Goal: Transaction & Acquisition: Subscribe to service/newsletter

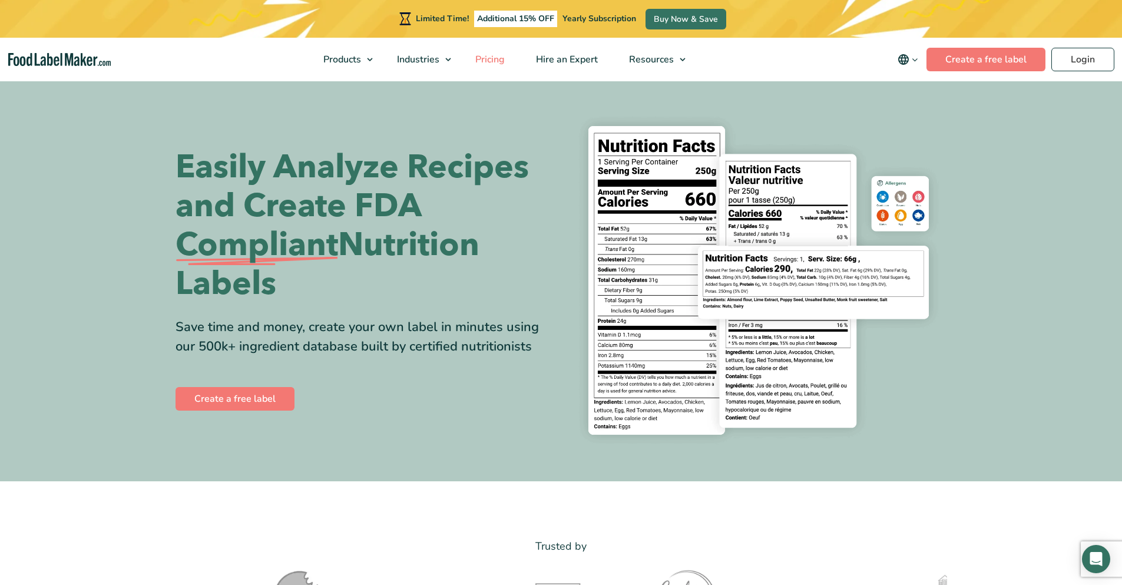
click at [498, 57] on span "Pricing" at bounding box center [489, 59] width 34 height 13
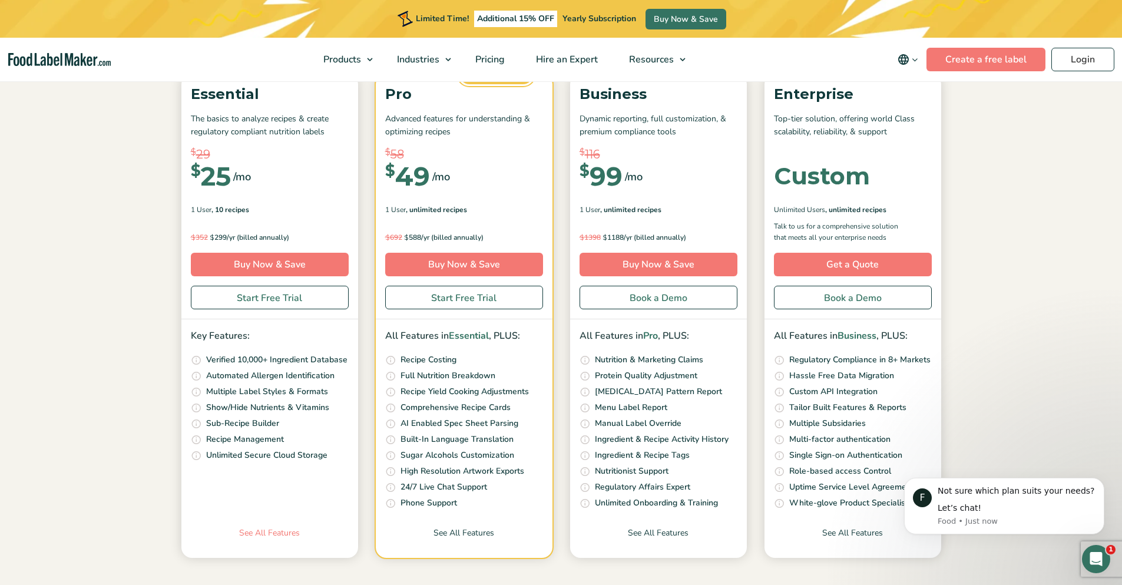
click at [267, 536] on link "See All Features" at bounding box center [269, 541] width 177 height 31
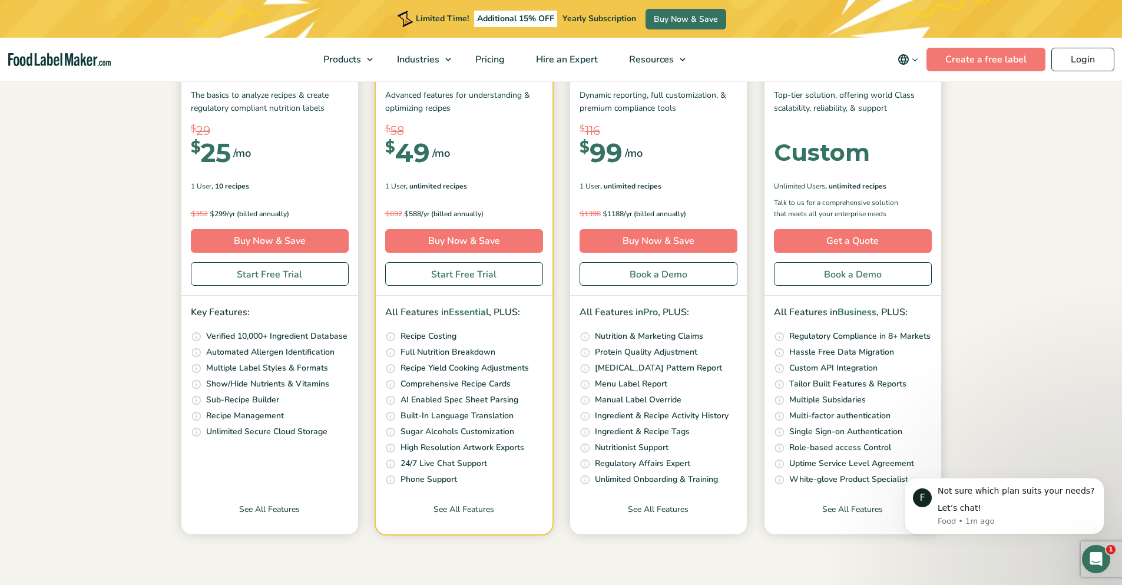
scroll to position [177, 0]
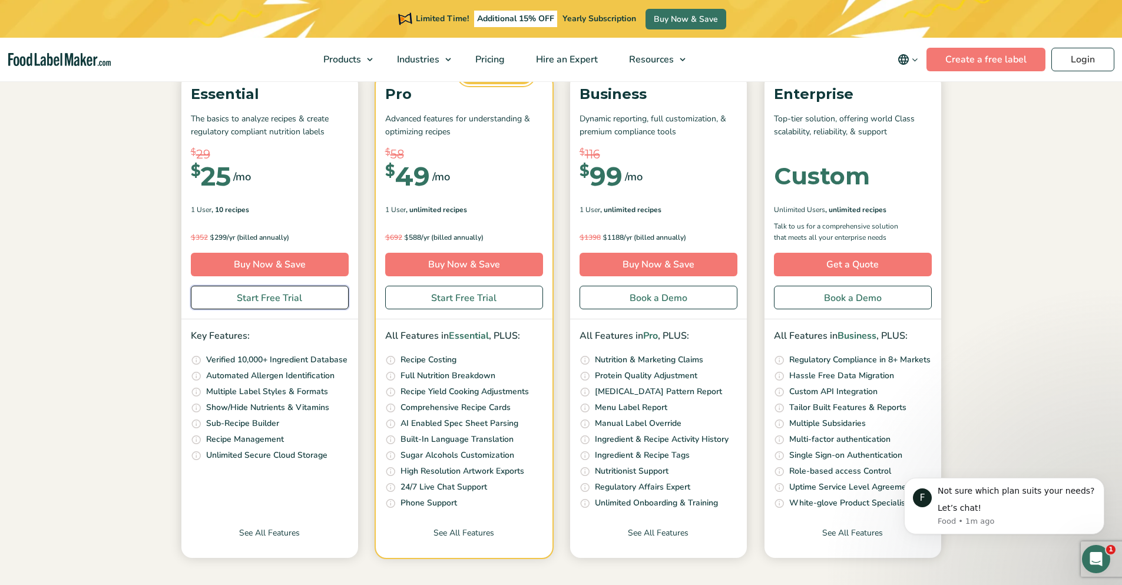
click at [263, 296] on link "Start Free Trial" at bounding box center [270, 298] width 158 height 24
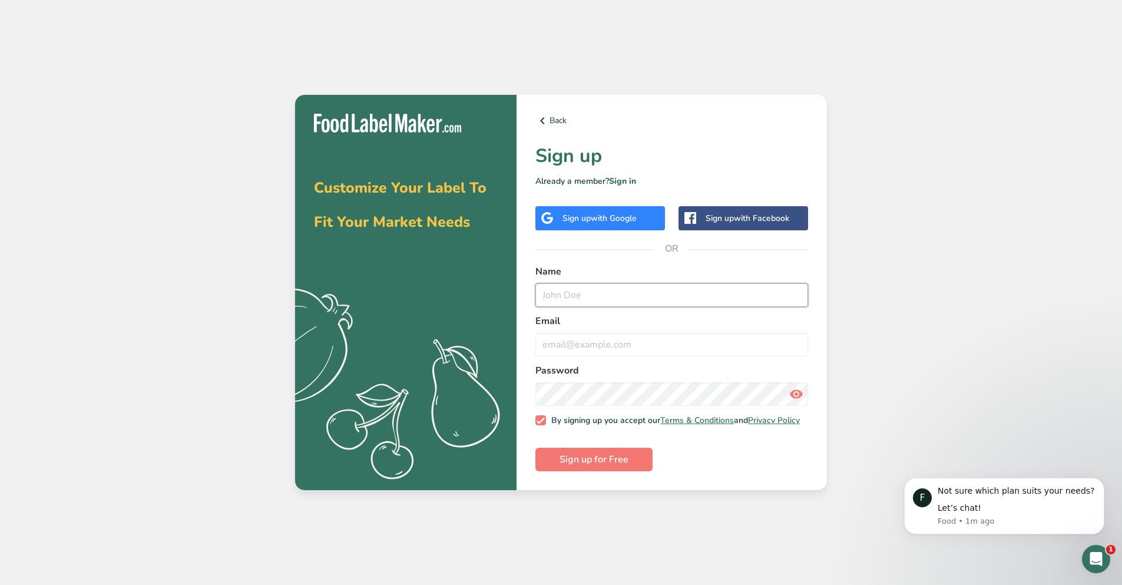
click at [566, 291] on input "text" at bounding box center [671, 295] width 273 height 24
type input "Tamra Russell"
type input "trussell@goexplorus.com"
click at [590, 456] on span "Sign up for Free" at bounding box center [593, 459] width 69 height 14
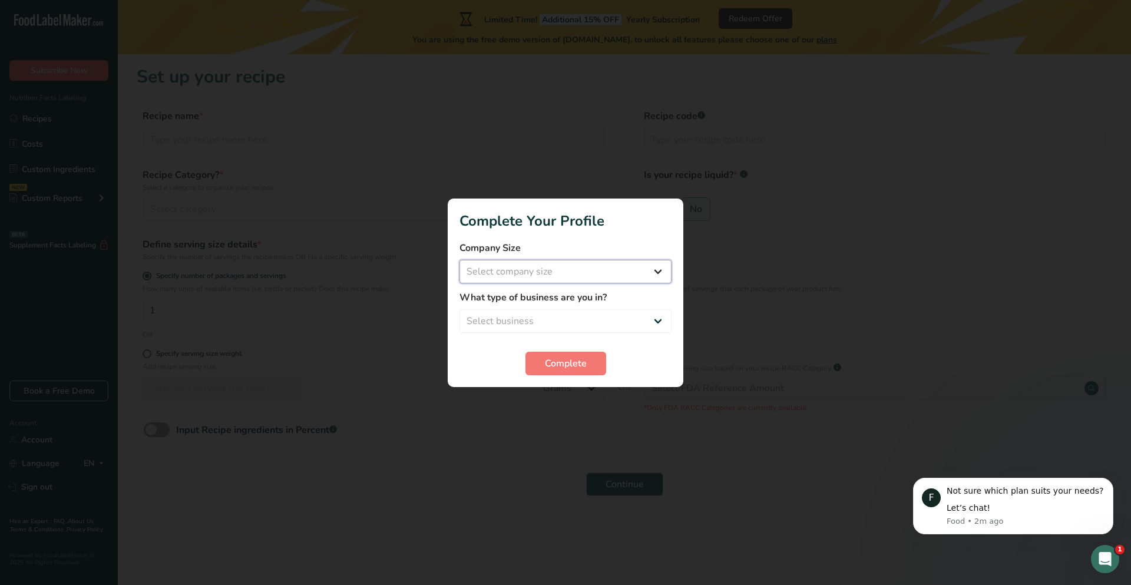
click at [535, 266] on select "Select company size Fewer than 10 Employees 10 to 50 Employees 51 to 500 Employ…" at bounding box center [565, 272] width 212 height 24
select select "2"
click at [459, 260] on select "Select company size Fewer than 10 Employees 10 to 50 Employees 51 to 500 Employ…" at bounding box center [565, 272] width 212 height 24
click at [517, 324] on select "Select business Packaged Food Manufacturer Restaurant & Cafe Bakery Meal Plans …" at bounding box center [565, 321] width 212 height 24
select select "2"
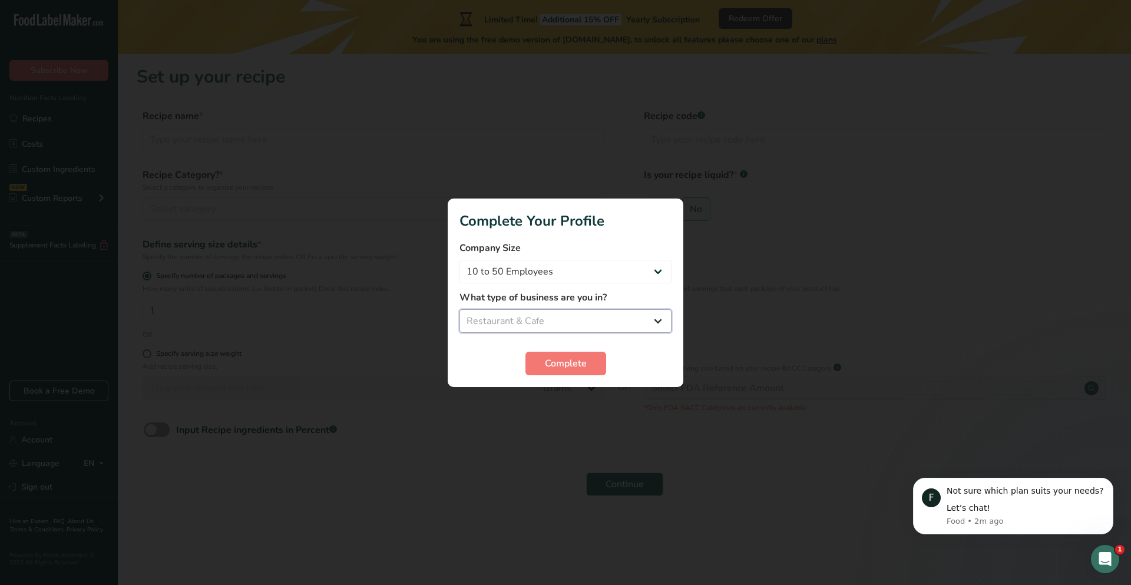
click at [459, 309] on select "Select business Packaged Food Manufacturer Restaurant & Cafe Bakery Meal Plans …" at bounding box center [565, 321] width 212 height 24
click at [572, 363] on span "Complete" at bounding box center [566, 363] width 42 height 14
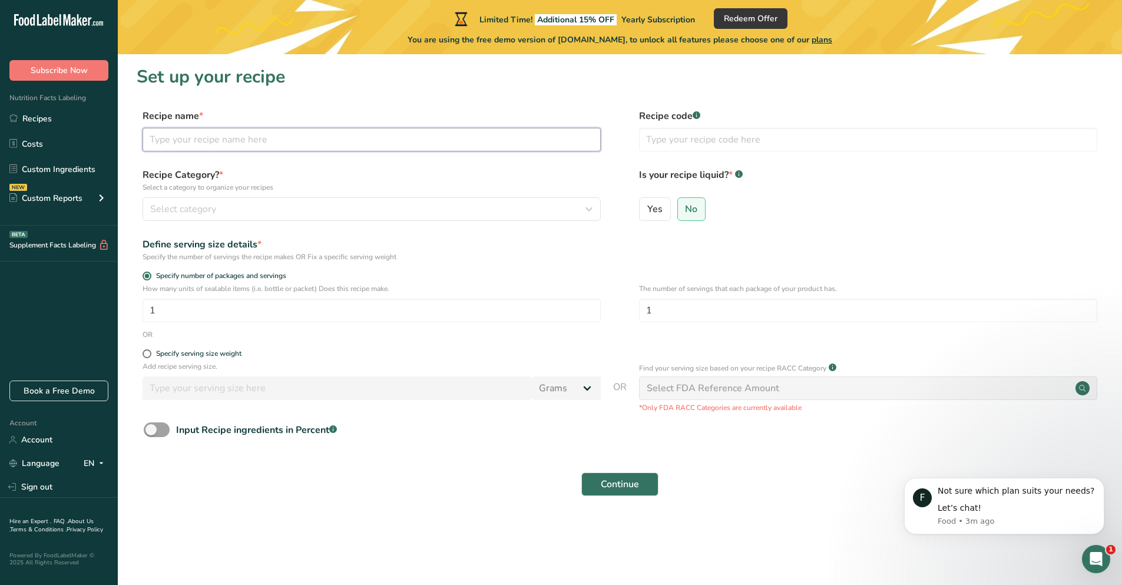
click at [214, 140] on input "text" at bounding box center [372, 140] width 458 height 24
